Goal: Information Seeking & Learning: Learn about a topic

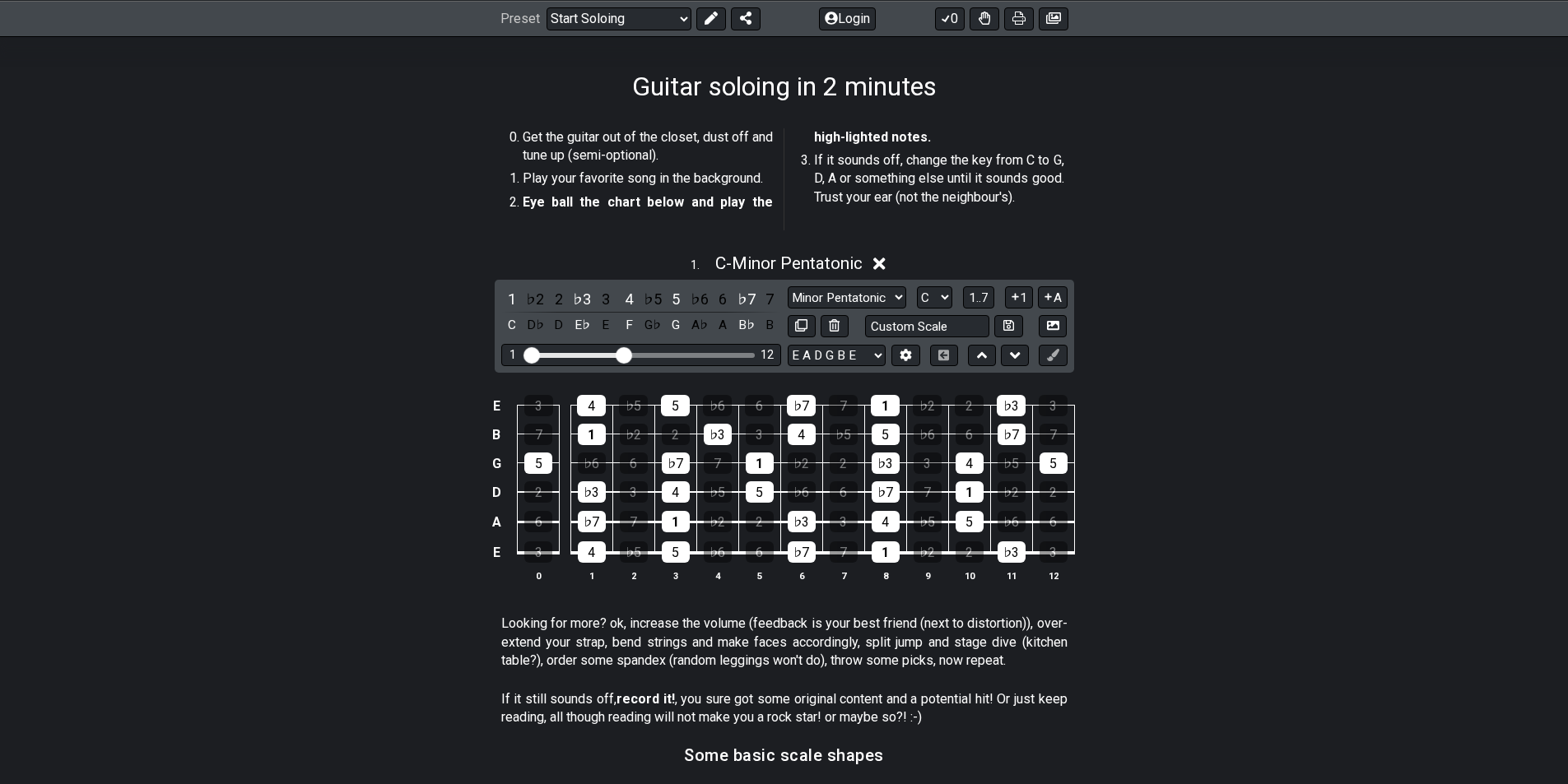
scroll to position [329, 0]
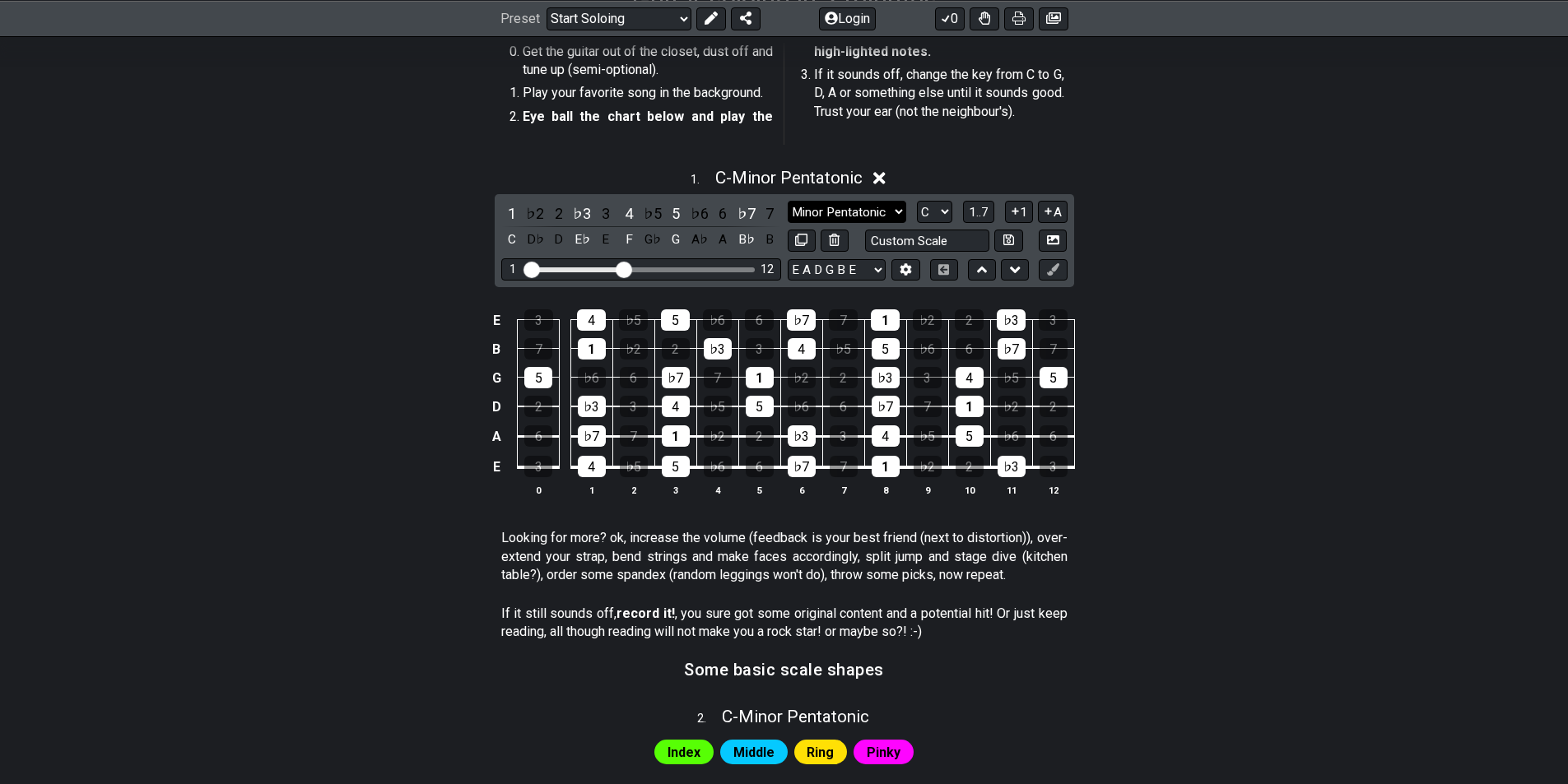
click at [895, 214] on select "Minor Pentatonic Root Minor Pentatonic Major Pentatonic Minor Blues Major Blues…" at bounding box center [847, 212] width 119 height 23
click at [788, 201] on select "Minor Pentatonic Root Minor Pentatonic Major Pentatonic Minor Blues Major Blues…" at bounding box center [847, 212] width 119 height 23
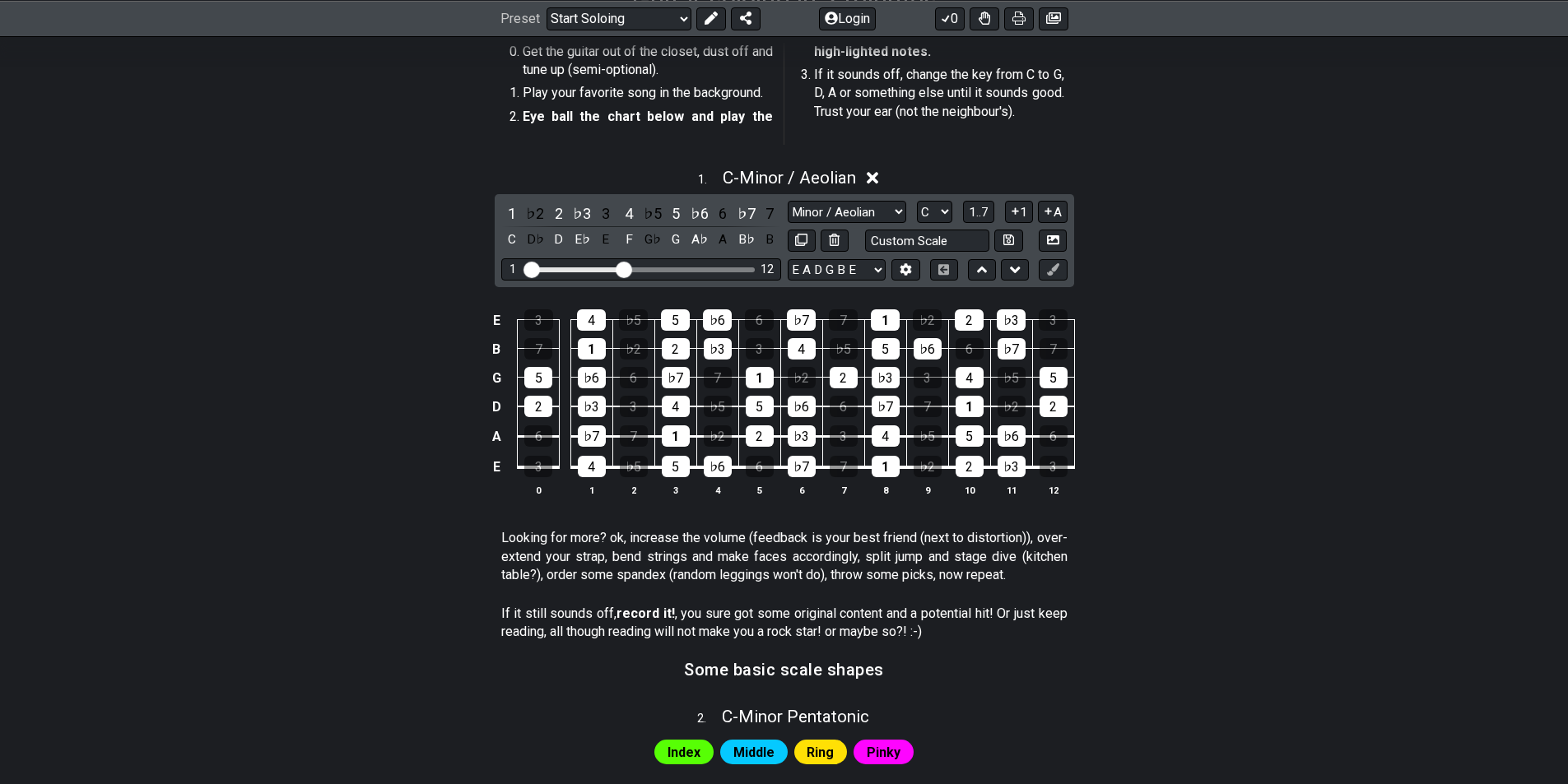
click at [859, 199] on div "1 ♭2 2 ♭3 3 4 ♭5 5 ♭6 6 ♭7 7 C D♭ D E♭ E F G♭ G A♭ A B♭ B Minor Pentatonic Root…" at bounding box center [784, 240] width 580 height 93
select select "Major / [PERSON_NAME]"
click at [788, 201] on select "Minor Pentatonic Root Minor Pentatonic Major Pentatonic Minor Blues Major Blues…" at bounding box center [847, 212] width 119 height 23
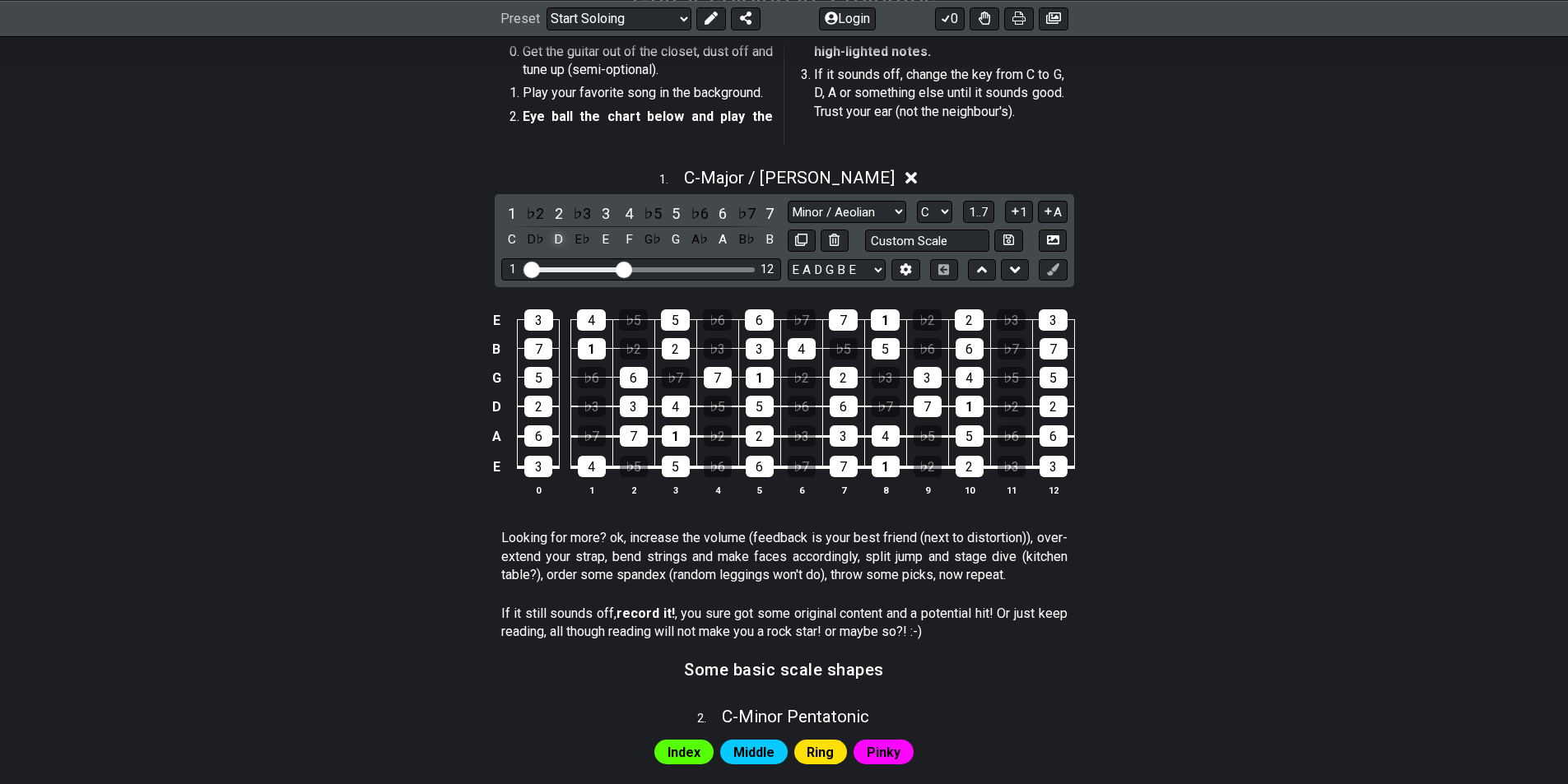
click at [556, 235] on div "D" at bounding box center [559, 240] width 22 height 23
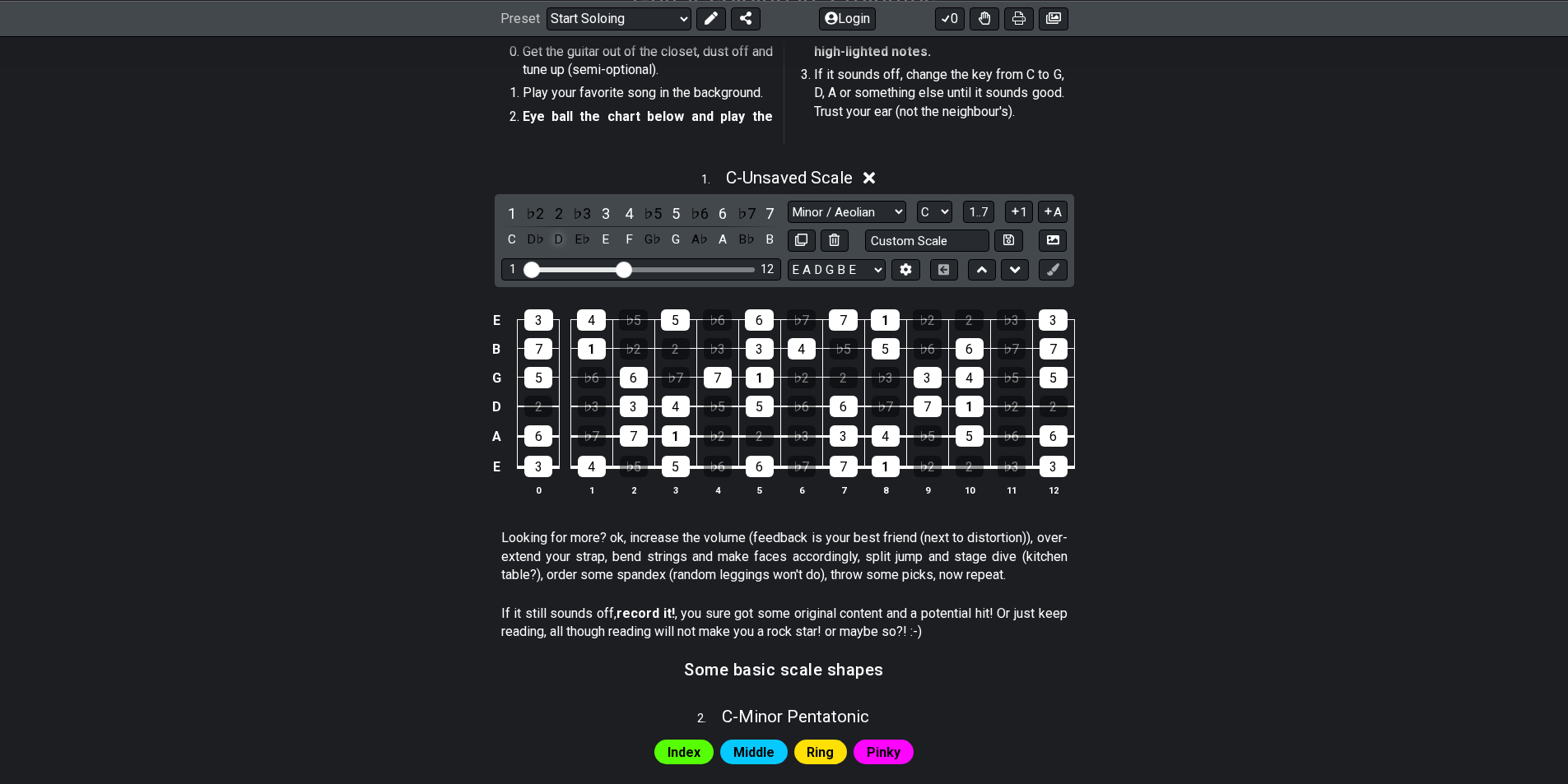
click at [564, 237] on div "D" at bounding box center [559, 240] width 22 height 23
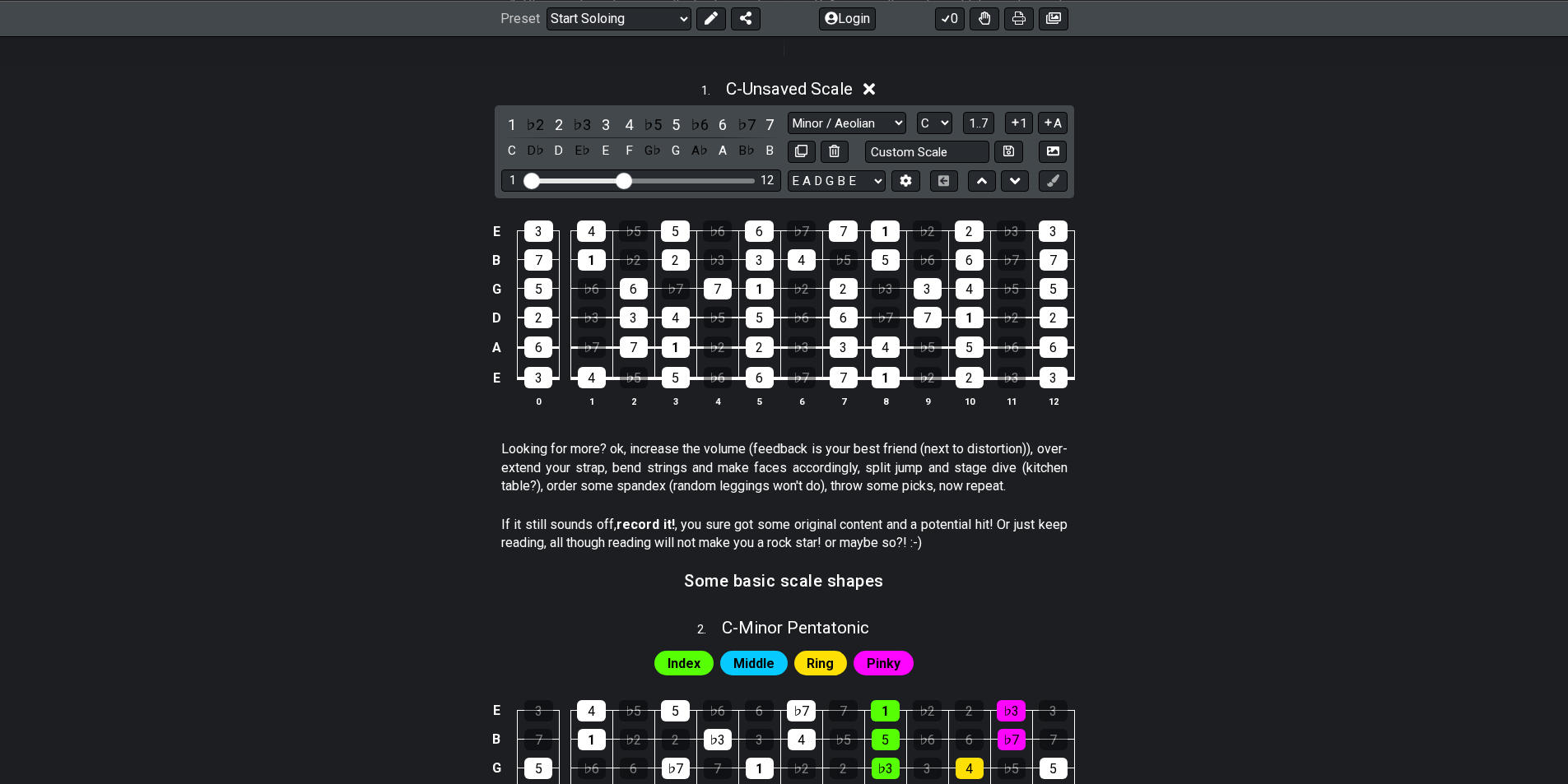
scroll to position [398, 0]
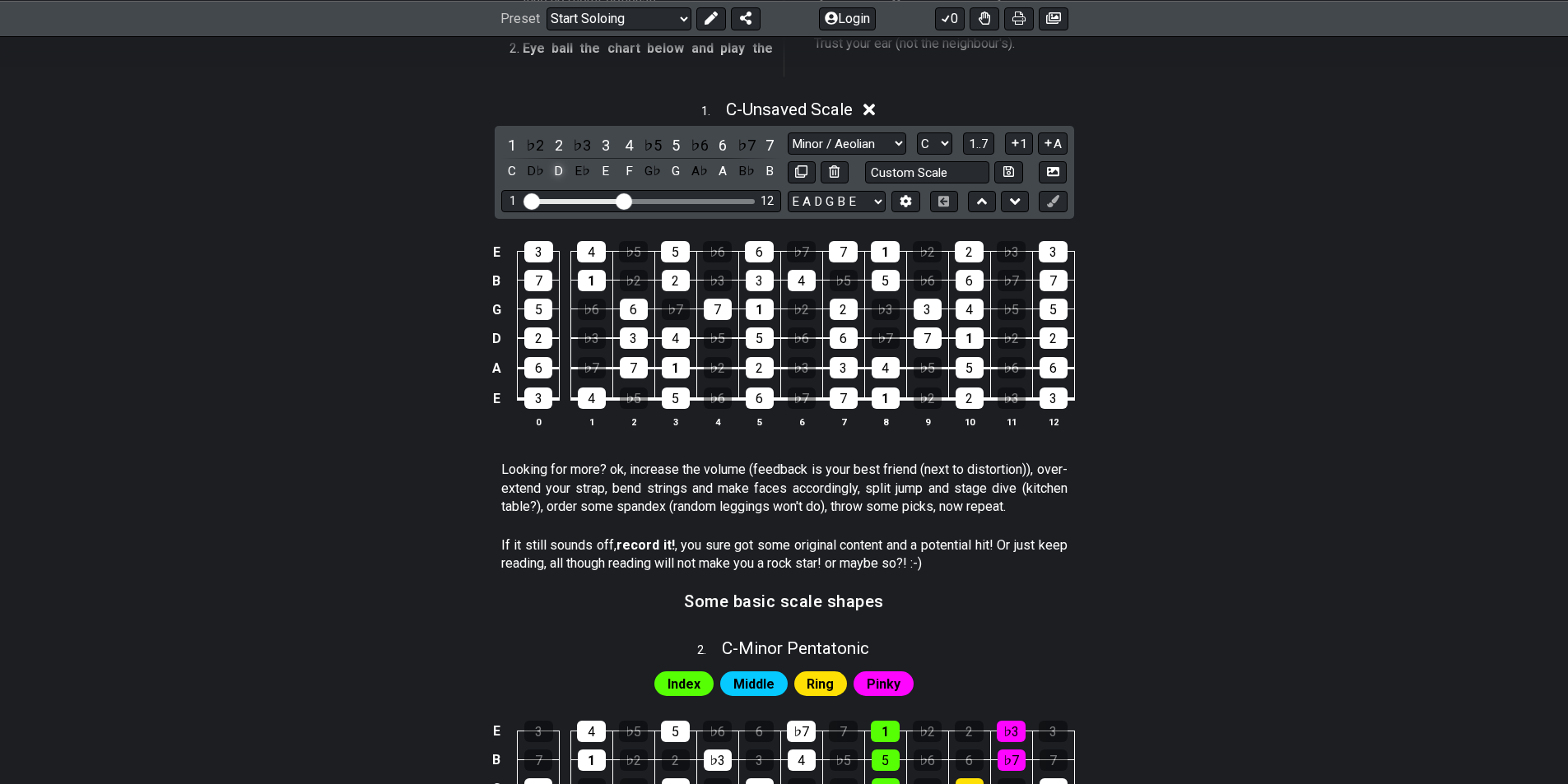
click at [563, 163] on div "D" at bounding box center [559, 172] width 22 height 23
click at [624, 178] on div "F" at bounding box center [629, 172] width 22 height 23
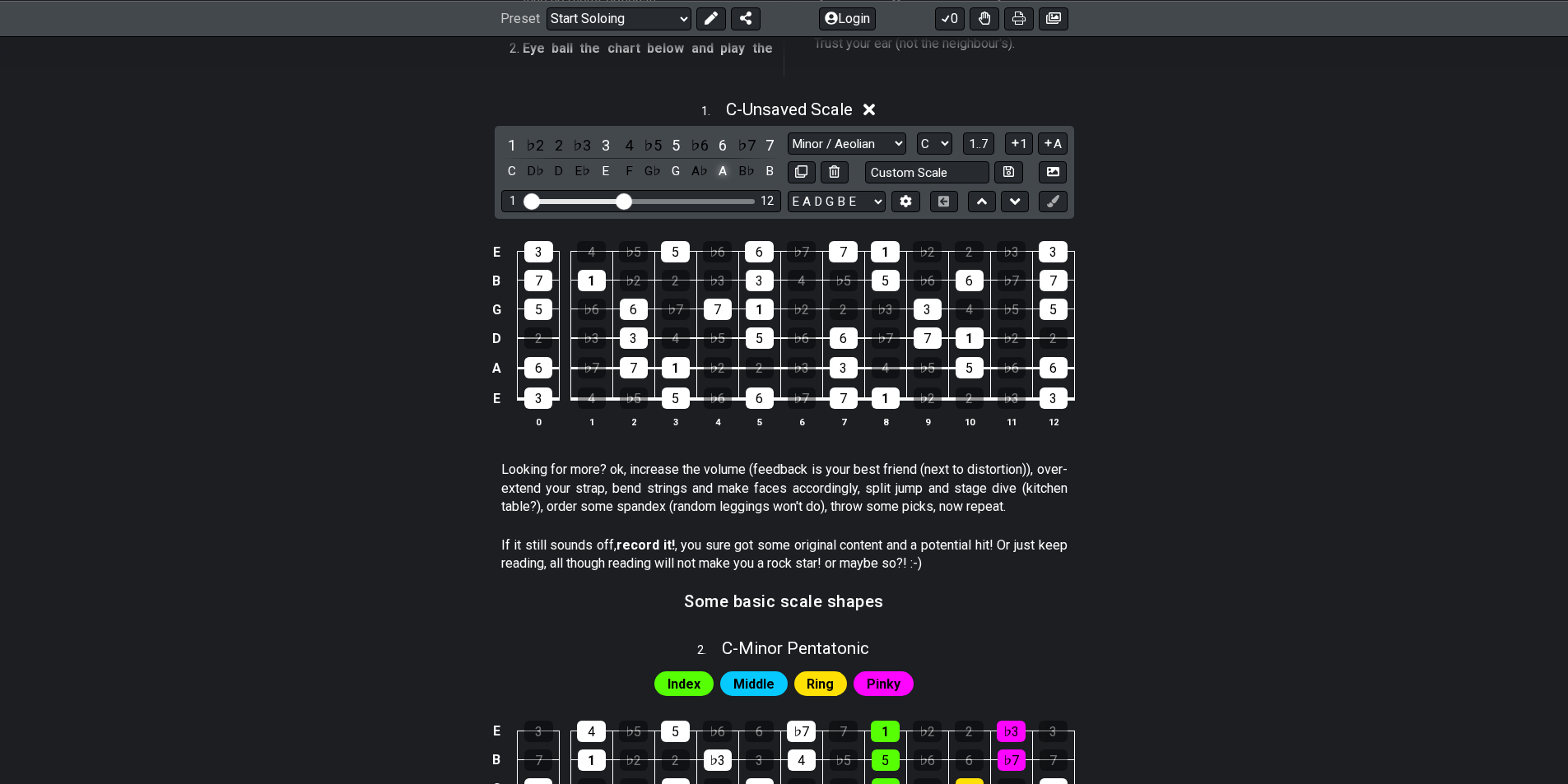
click at [720, 179] on div "A" at bounding box center [723, 172] width 22 height 23
click at [771, 172] on div "B" at bounding box center [769, 172] width 22 height 23
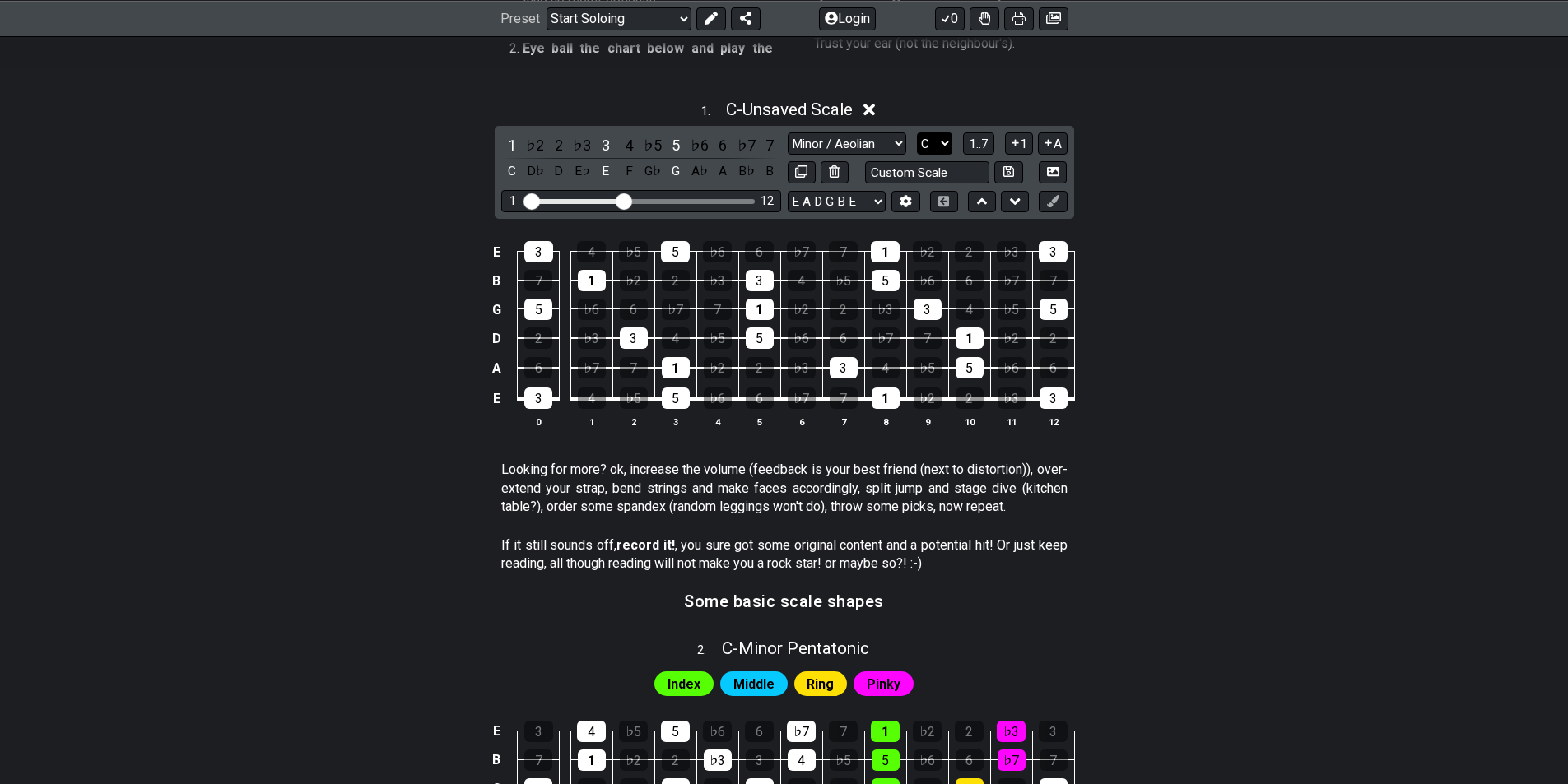
click at [939, 140] on select "A♭ A A♯ B♭ B C C♯ D♭ D D♯ E♭ E F F♯ G♭ G G♯" at bounding box center [935, 144] width 36 height 23
click at [917, 133] on select "A♭ A A♯ B♭ B C C♯ D♭ D D♯ E♭ E F F♯ G♭ G G♯" at bounding box center [935, 144] width 36 height 23
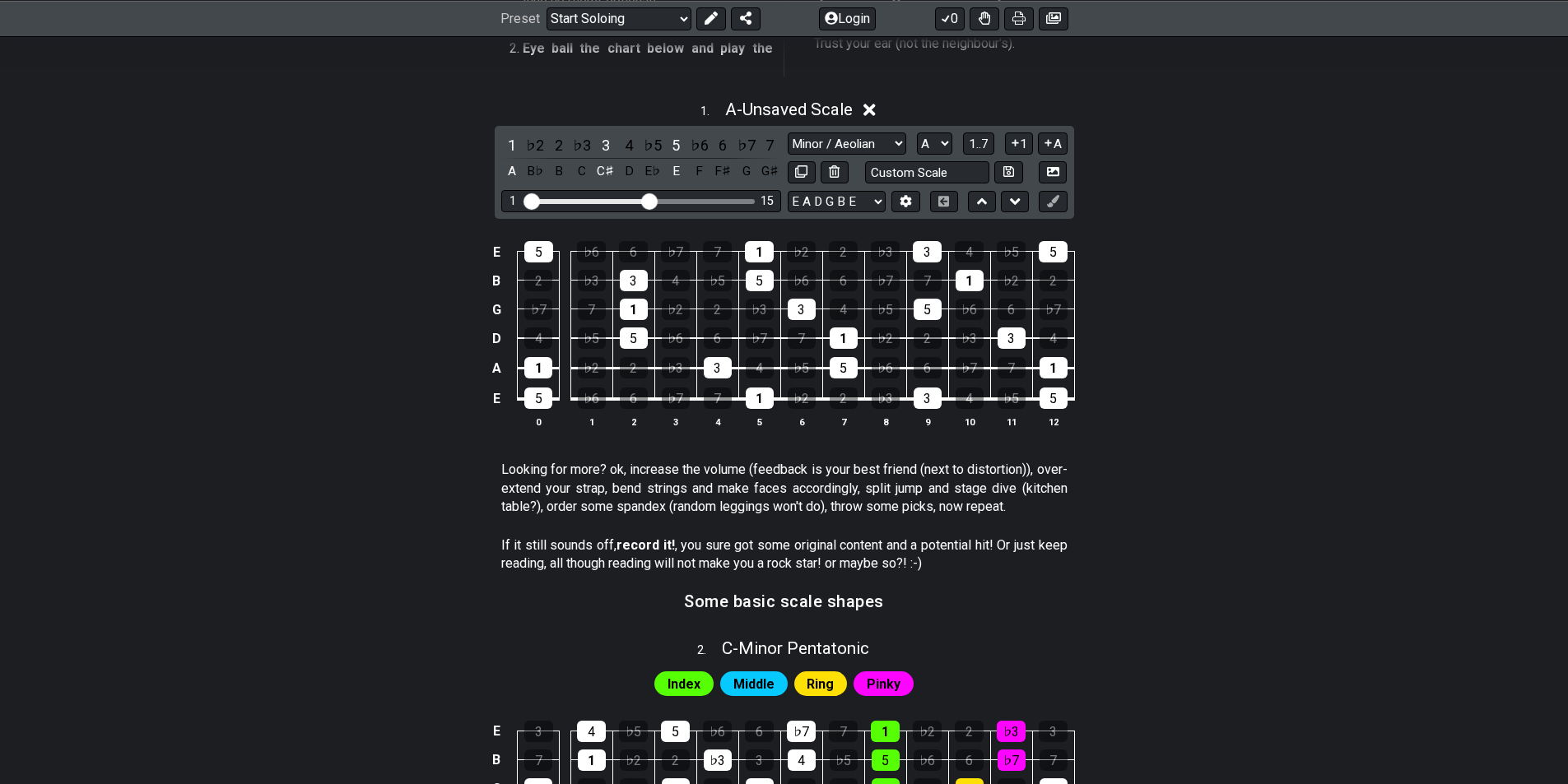
drag, startPoint x: 628, startPoint y: 204, endPoint x: 649, endPoint y: 199, distance: 21.6
click at [649, 200] on input "Visible fret range" at bounding box center [641, 200] width 234 height 0
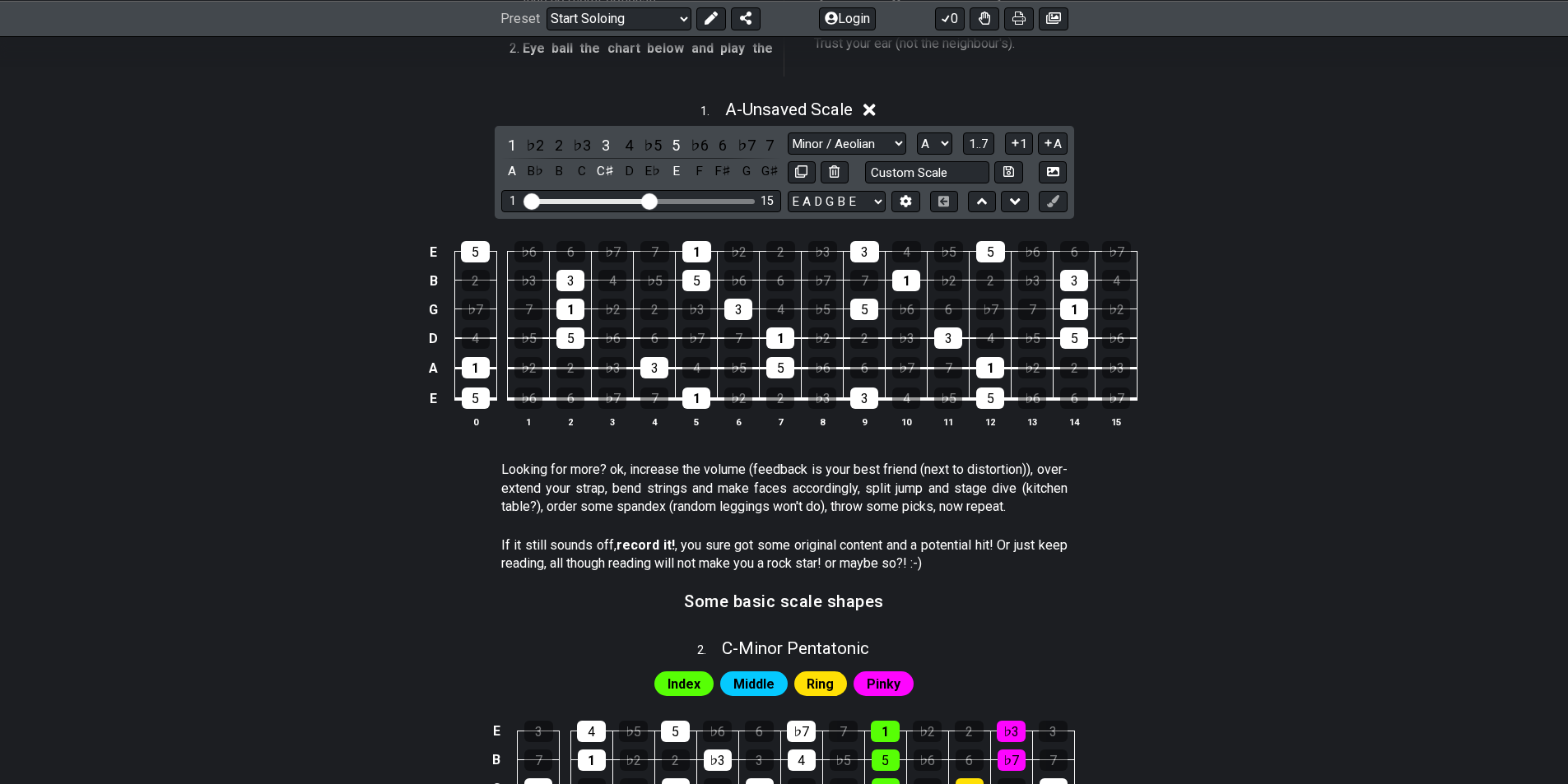
click at [954, 138] on div "Minor Pentatonic Root Minor Pentatonic Major Pentatonic Minor Blues Major Blues…" at bounding box center [927, 144] width 280 height 23
click at [950, 141] on select "A♭ A A♯ B♭ B C C♯ D♭ D D♯ E♭ E F F♯ G♭ G G♯" at bounding box center [935, 144] width 36 height 23
click at [917, 133] on select "A♭ A A♯ B♭ B C C♯ D♭ D D♯ E♭ E F F♯ G♭ G G♯" at bounding box center [935, 144] width 36 height 23
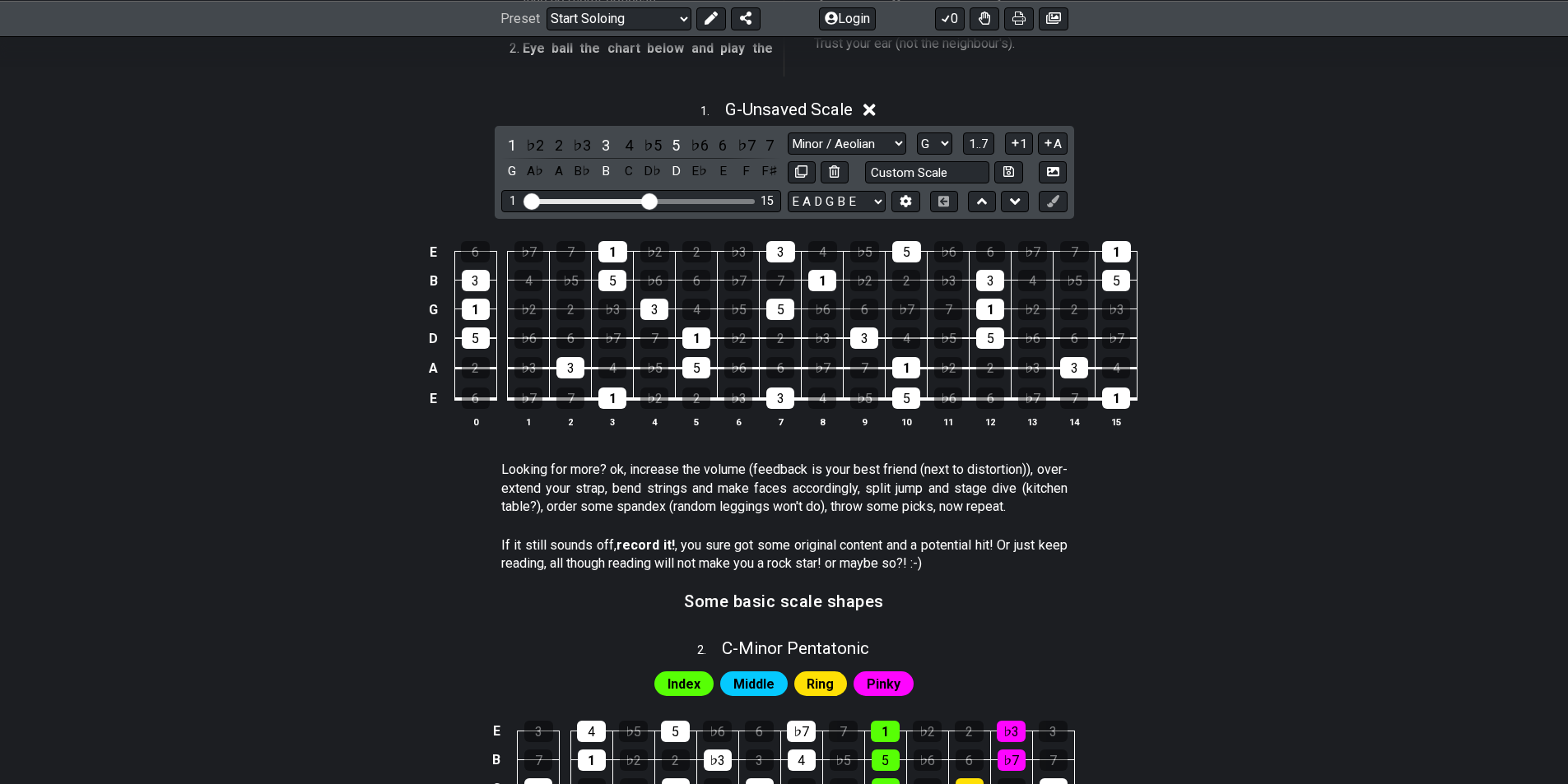
click at [1275, 172] on div "1 . G - Unsaved Scale 1 ♭2 2 ♭3 3 4 ♭5 5 ♭6 6 ♭7 7 G A♭ A B♭ B C D♭ D E♭ E F F♯…" at bounding box center [784, 270] width 1284 height 362
click at [952, 151] on select "A♭ A A♯ B♭ B C C♯ D♭ D D♯ E♭ E F F♯ G♭ G G♯" at bounding box center [935, 144] width 36 height 23
select select "E"
click at [917, 133] on select "A♭ A A♯ B♭ B C C♯ D♭ D D♯ E♭ E F F♯ G♭ G G♯" at bounding box center [935, 144] width 36 height 23
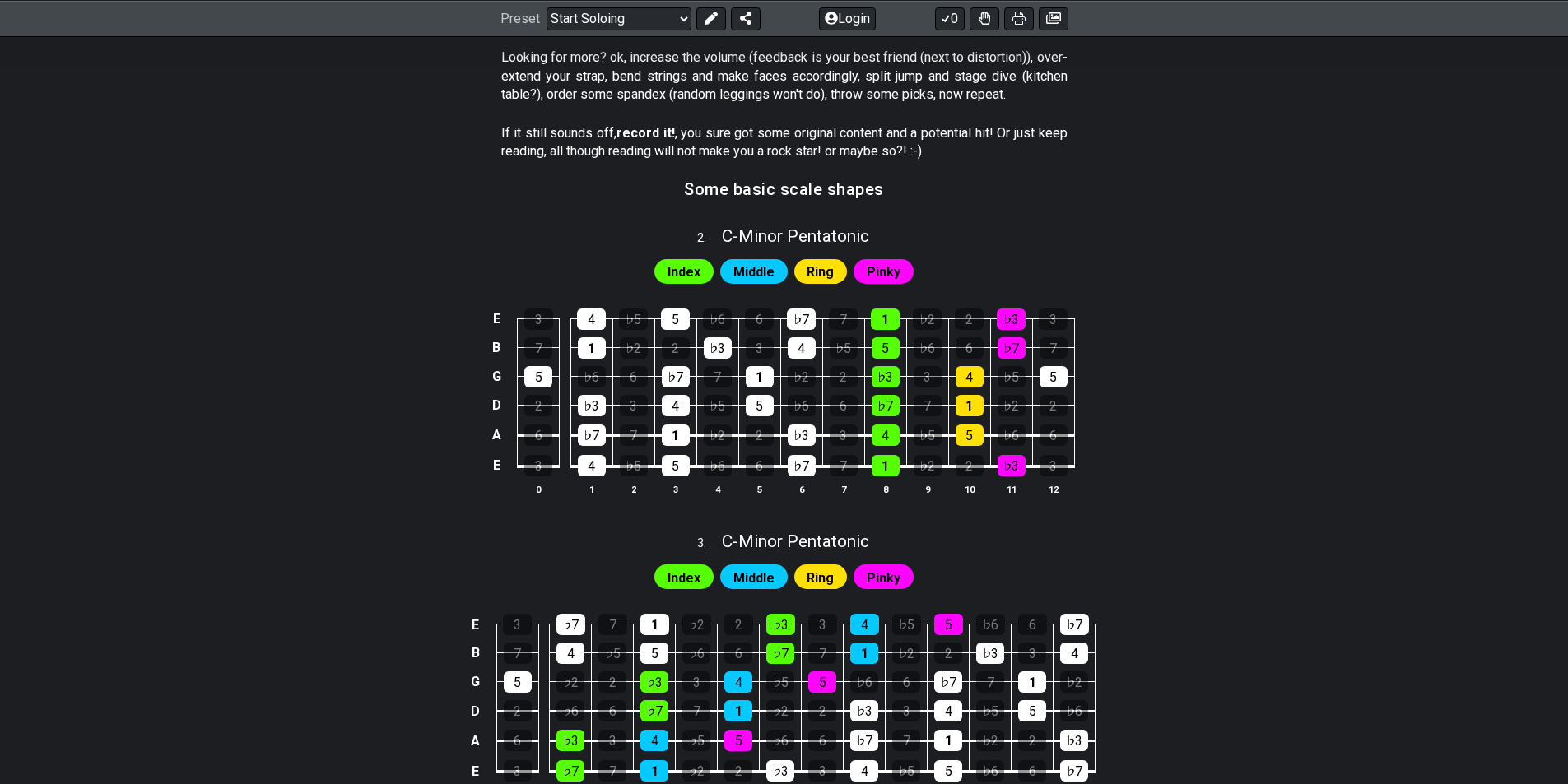
scroll to position [1220, 0]
